Goal: Navigation & Orientation: Find specific page/section

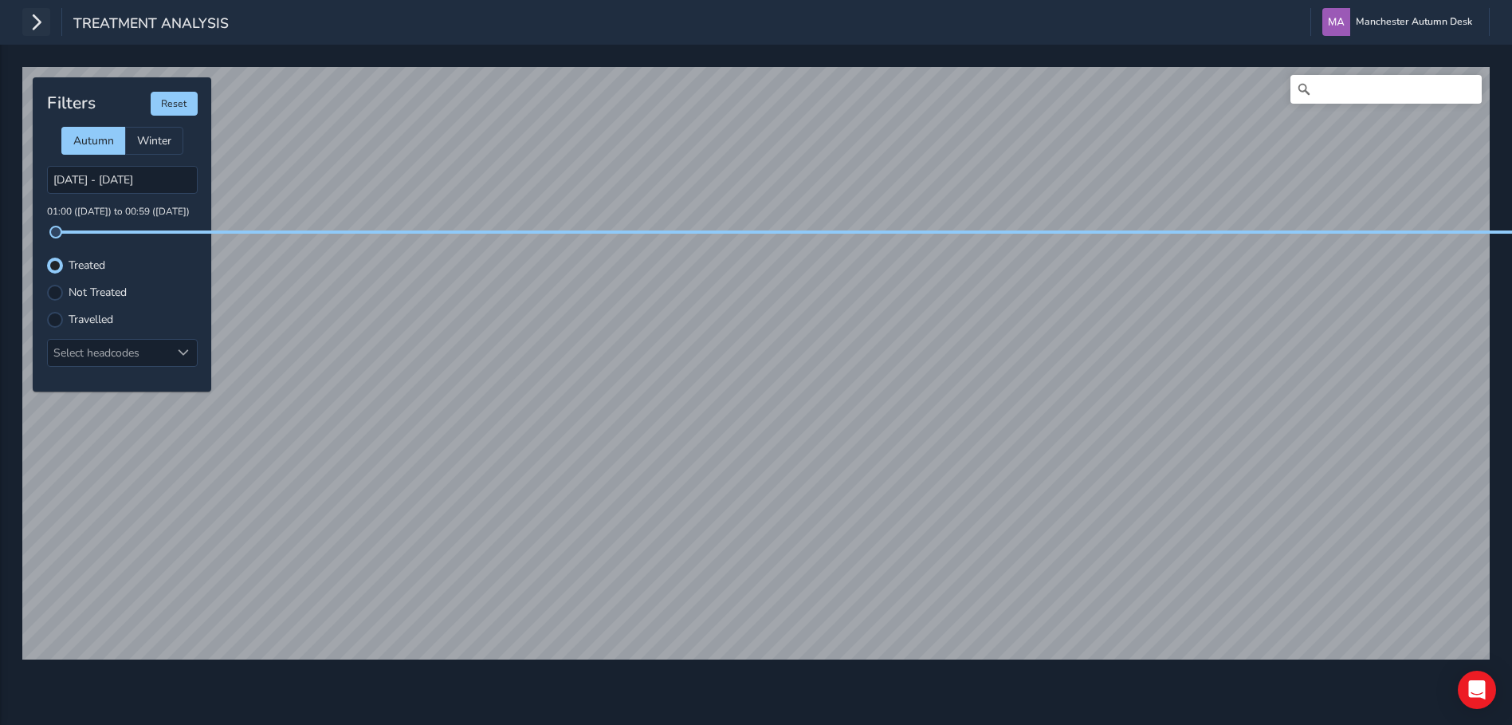
click at [28, 17] on button "button" at bounding box center [36, 22] width 28 height 28
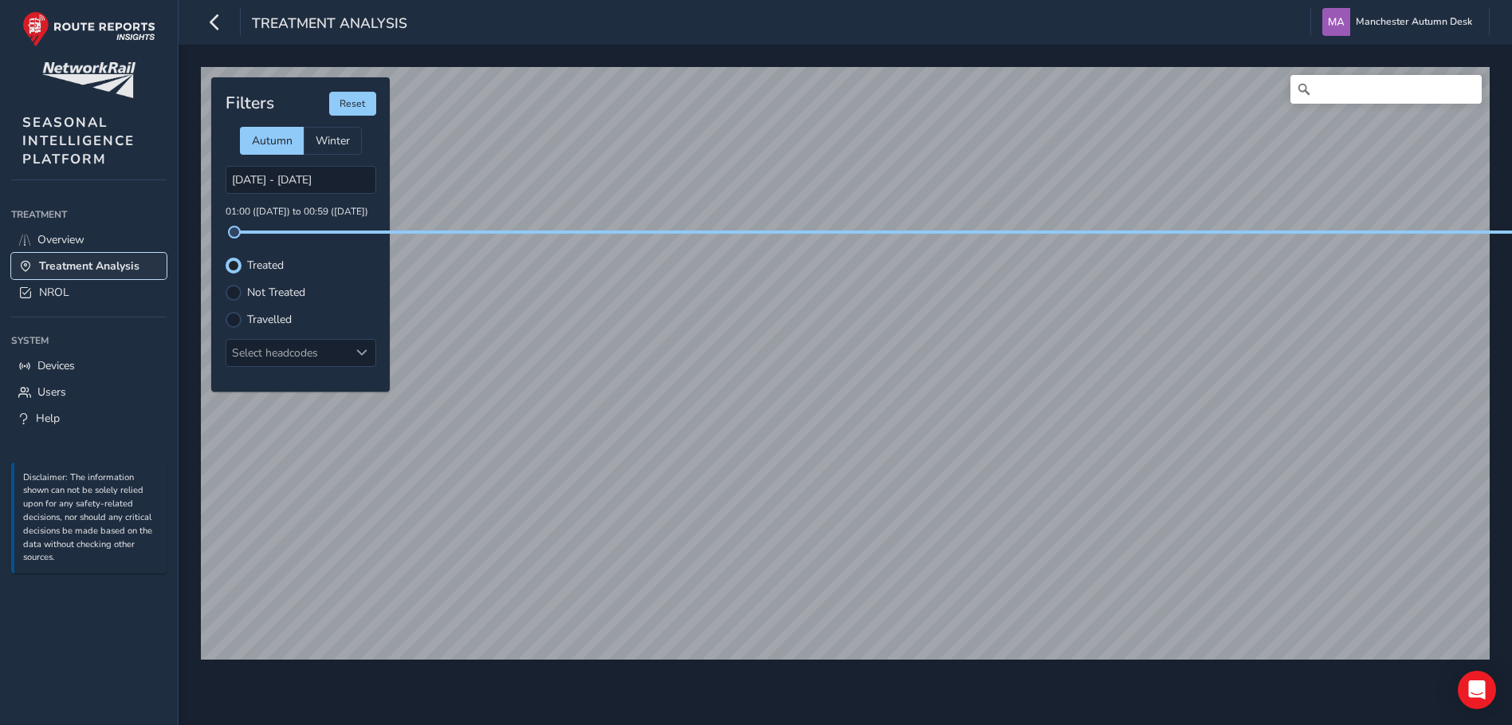
click at [115, 263] on span "Treatment Analysis" at bounding box center [89, 265] width 100 height 15
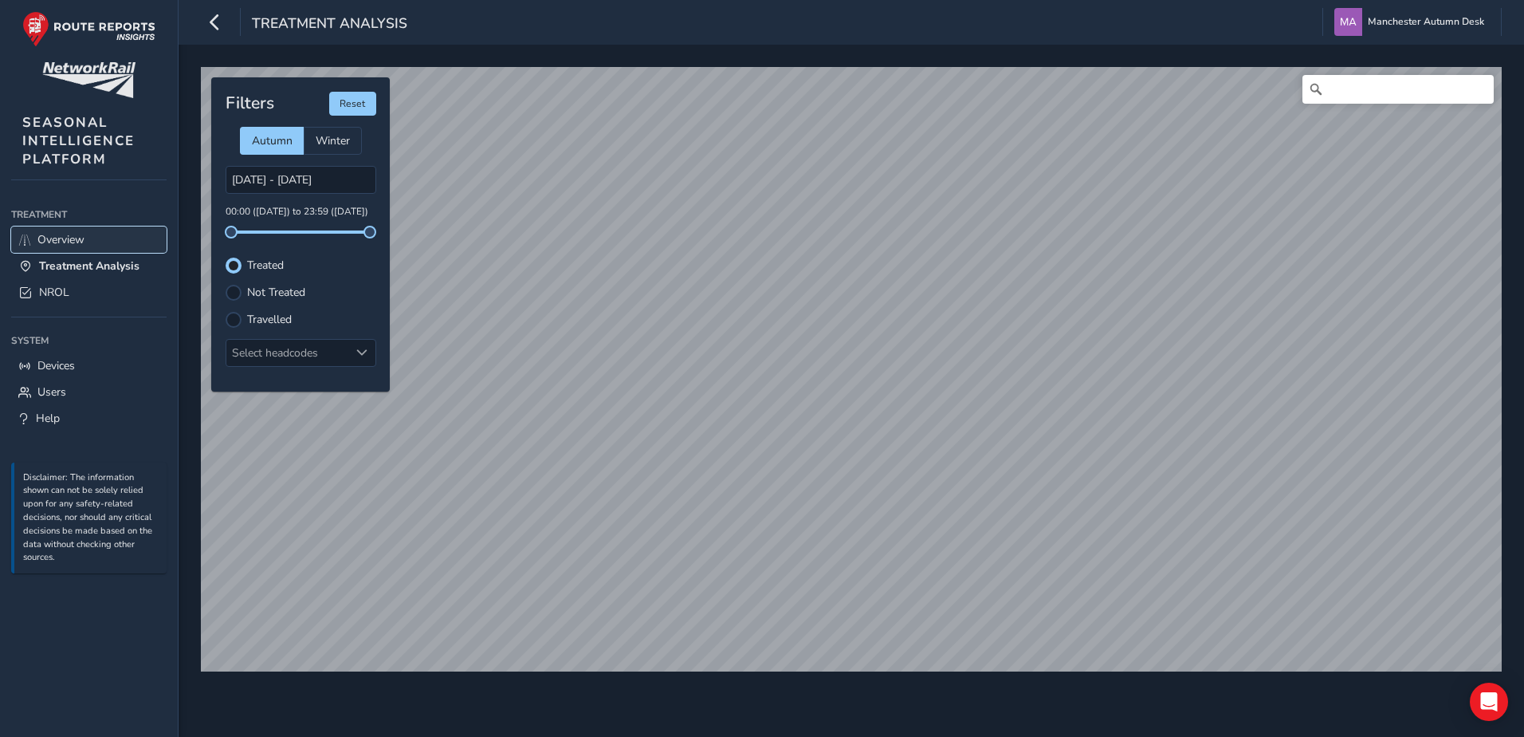
click at [95, 241] on link "Overview" at bounding box center [88, 239] width 155 height 26
